Goal: Task Accomplishment & Management: Manage account settings

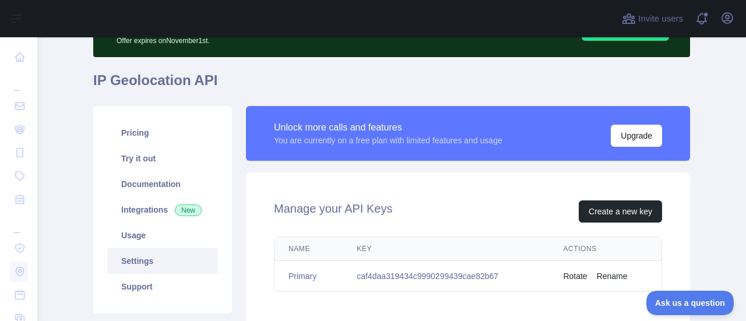
scroll to position [54, 0]
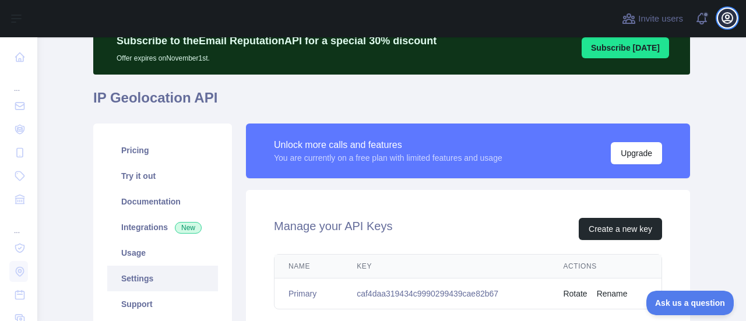
click at [728, 22] on icon "button" at bounding box center [728, 18] width 14 height 14
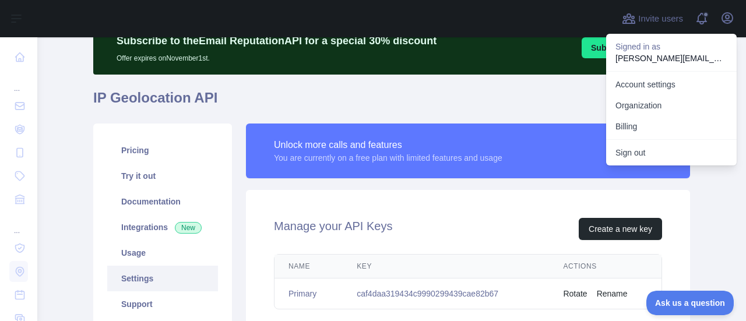
click at [406, 98] on h1 "IP Geolocation API" at bounding box center [391, 103] width 597 height 28
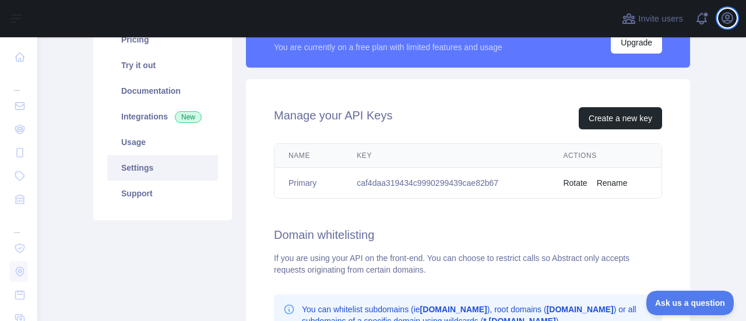
scroll to position [170, 0]
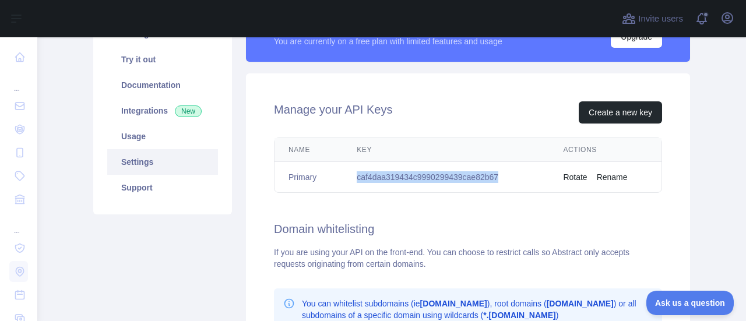
drag, startPoint x: 355, startPoint y: 178, endPoint x: 510, endPoint y: 174, distance: 155.1
click at [510, 174] on td "caf4daa319434c9990299439cae82b67" at bounding box center [446, 177] width 206 height 31
copy td "caf4daa319434c9990299439cae82b67"
click at [728, 16] on icon "button" at bounding box center [728, 18] width 14 height 14
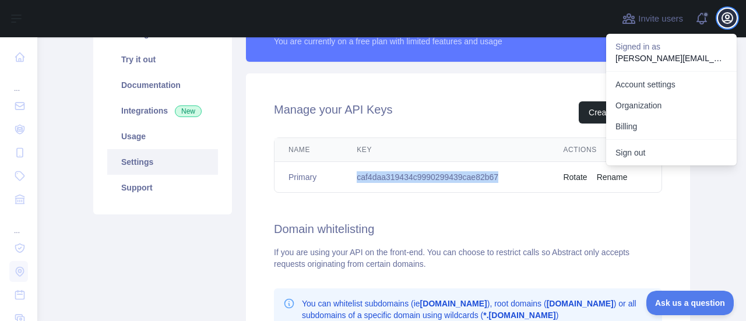
click at [728, 16] on icon "button" at bounding box center [728, 18] width 14 height 14
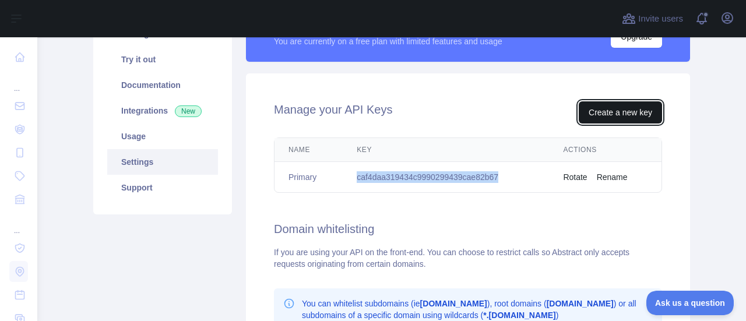
click at [619, 108] on button "Create a new key" at bounding box center [620, 112] width 83 height 22
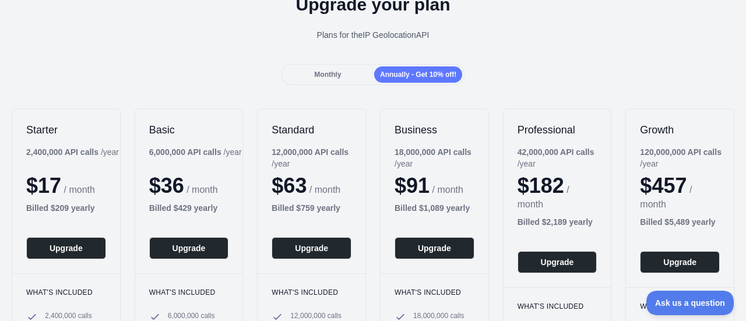
scroll to position [58, 0]
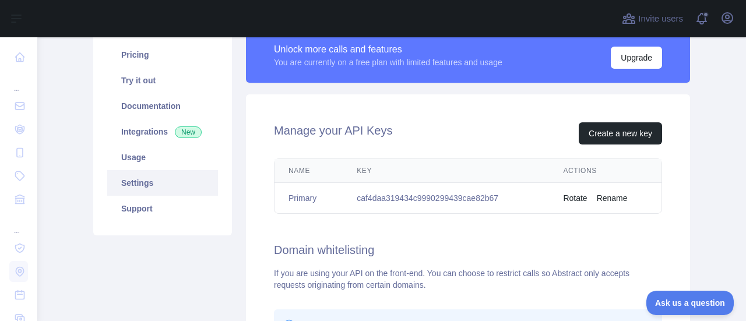
click at [610, 200] on button "Rename" at bounding box center [612, 198] width 31 height 12
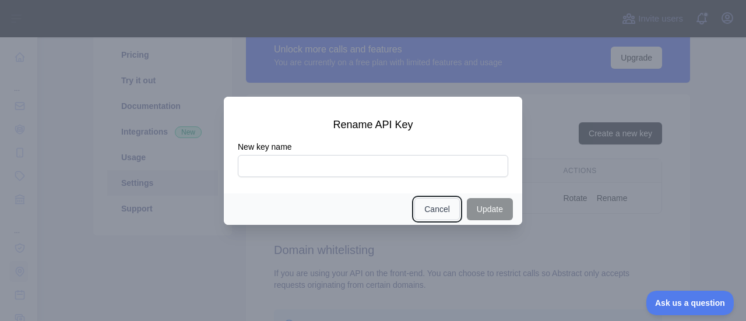
click at [438, 216] on button "Cancel" at bounding box center [437, 209] width 45 height 22
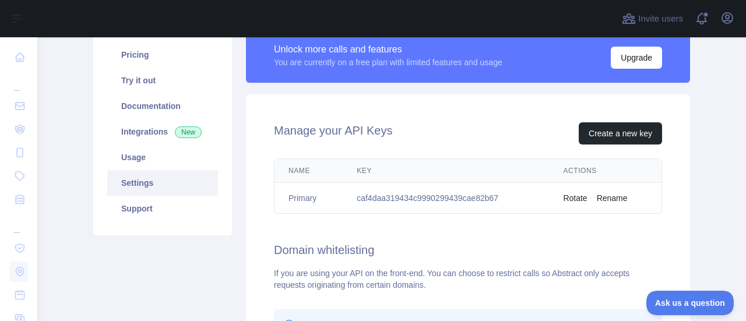
click at [388, 196] on td "caf4daa319434c9990299439cae82b67" at bounding box center [446, 198] width 206 height 31
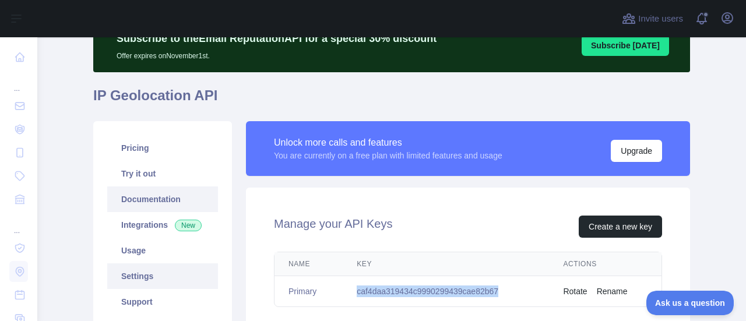
scroll to position [58, 0]
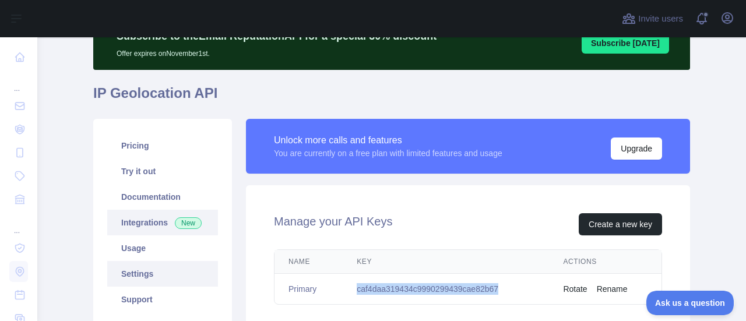
click at [153, 214] on link "Integrations New" at bounding box center [162, 223] width 111 height 26
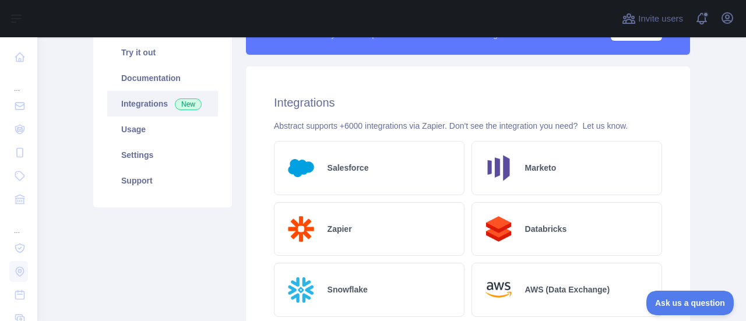
scroll to position [175, 0]
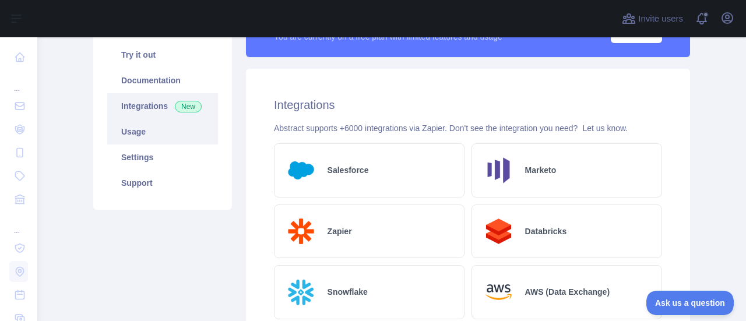
click at [140, 125] on link "Usage" at bounding box center [162, 132] width 111 height 26
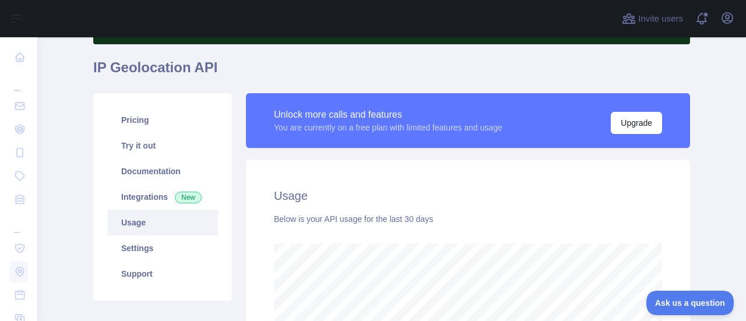
scroll to position [81, 0]
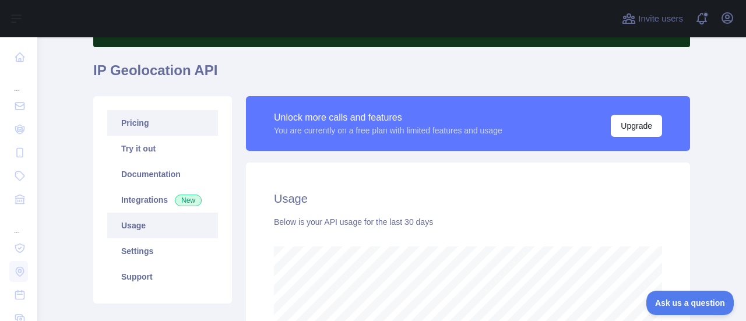
click at [154, 129] on link "Pricing" at bounding box center [162, 123] width 111 height 26
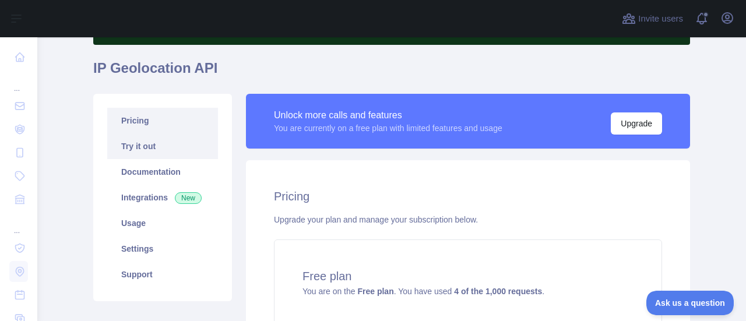
scroll to position [81, 0]
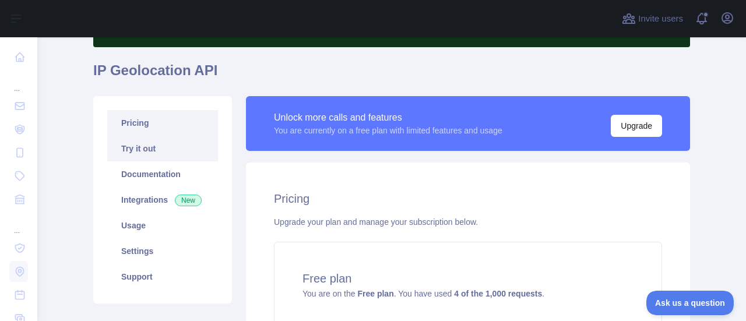
click at [146, 148] on link "Try it out" at bounding box center [162, 149] width 111 height 26
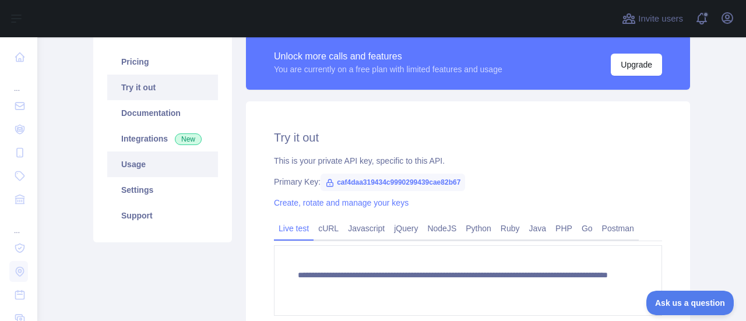
scroll to position [139, 0]
